Goal: Use online tool/utility: Utilize a website feature to perform a specific function

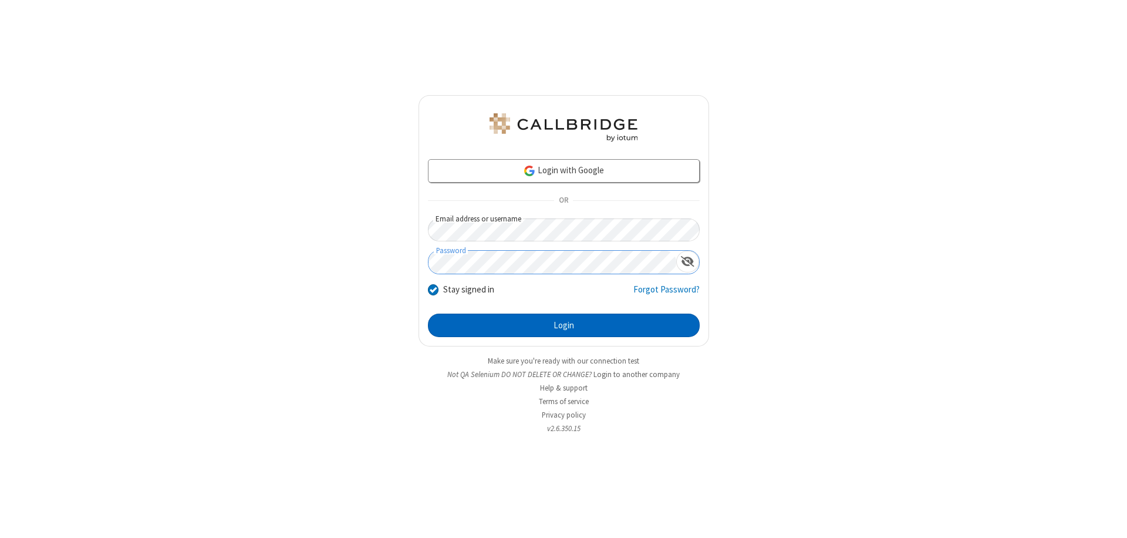
click at [564, 325] on button "Login" at bounding box center [564, 325] width 272 height 23
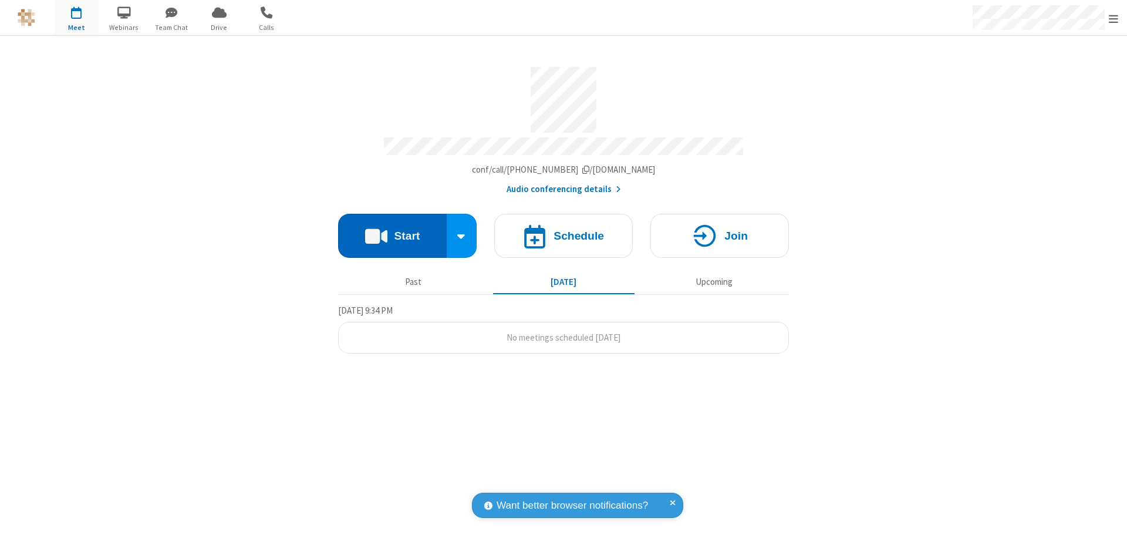
click at [392, 230] on button "Start" at bounding box center [392, 236] width 109 height 44
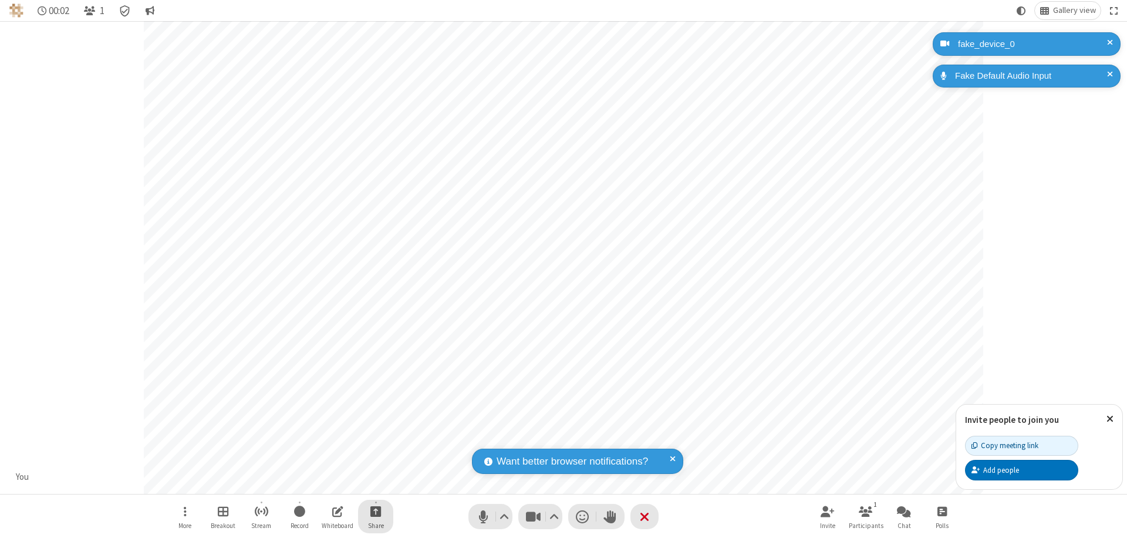
click at [376, 511] on span "Start sharing" at bounding box center [375, 511] width 11 height 15
click at [375, 439] on span "Share additional camera" at bounding box center [382, 442] width 87 height 10
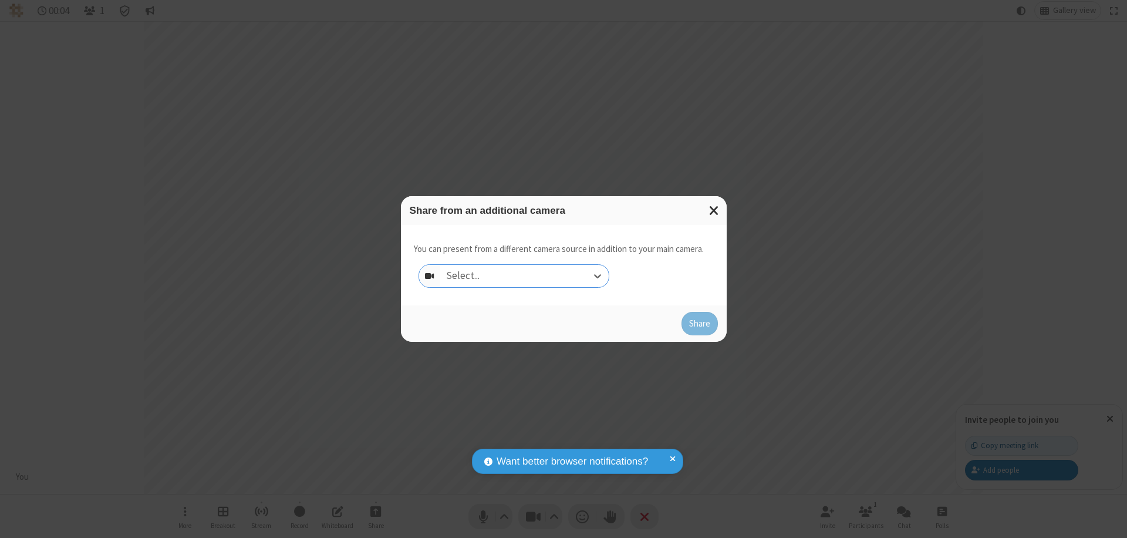
click at [524, 276] on div "Select..." at bounding box center [524, 276] width 168 height 22
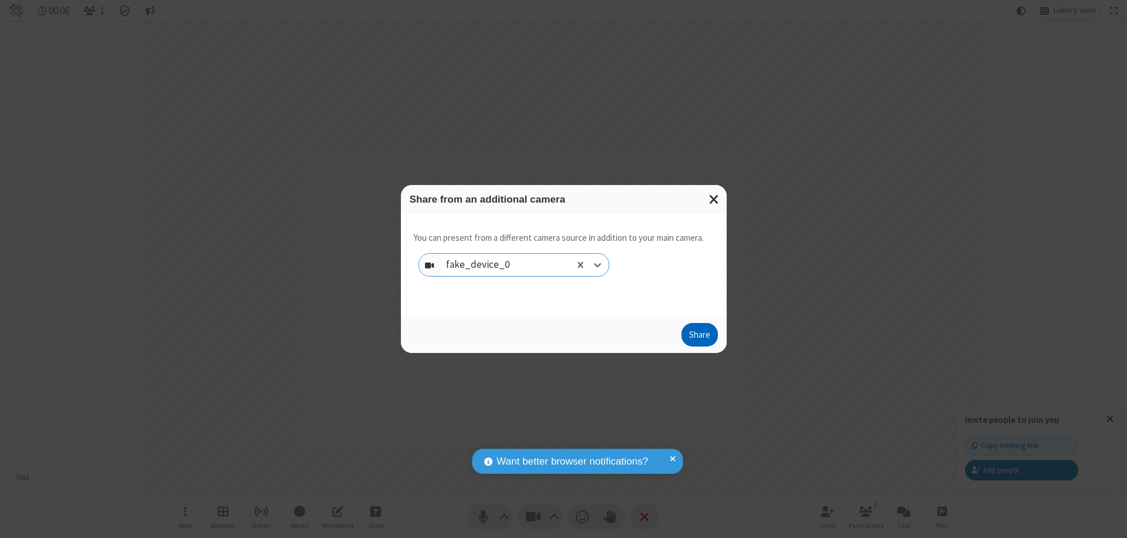
click at [699, 337] on button "Share" at bounding box center [700, 334] width 36 height 23
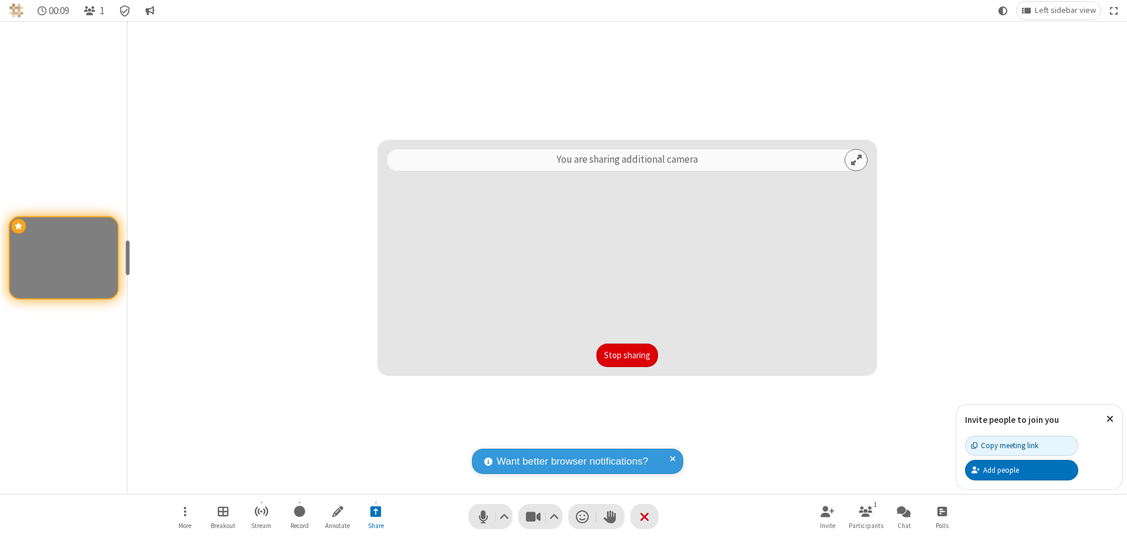
click at [627, 355] on button "Stop sharing" at bounding box center [627, 354] width 62 height 23
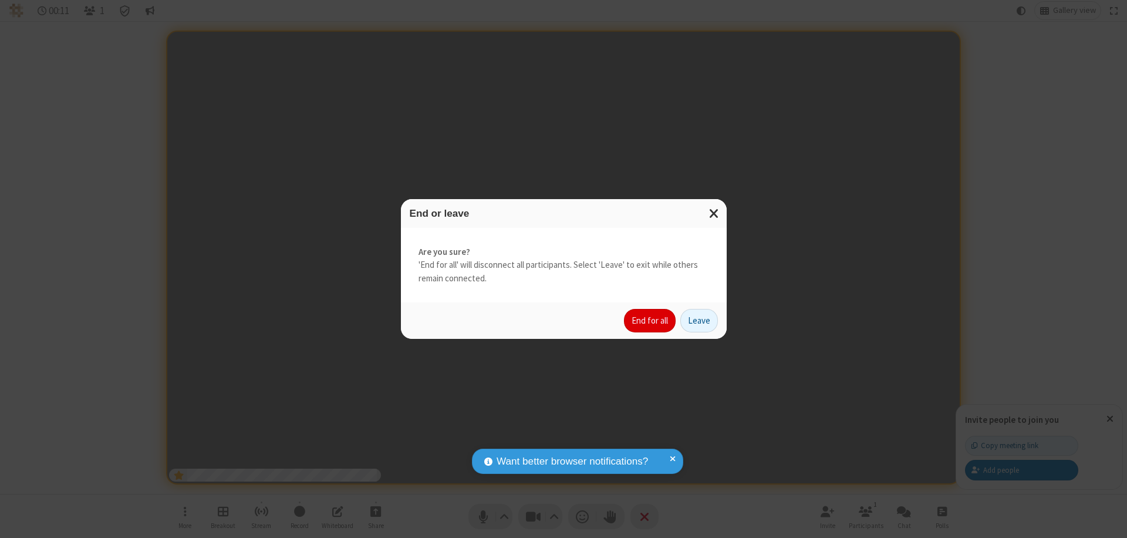
click at [650, 321] on button "End for all" at bounding box center [650, 320] width 52 height 23
